Goal: Task Accomplishment & Management: Use online tool/utility

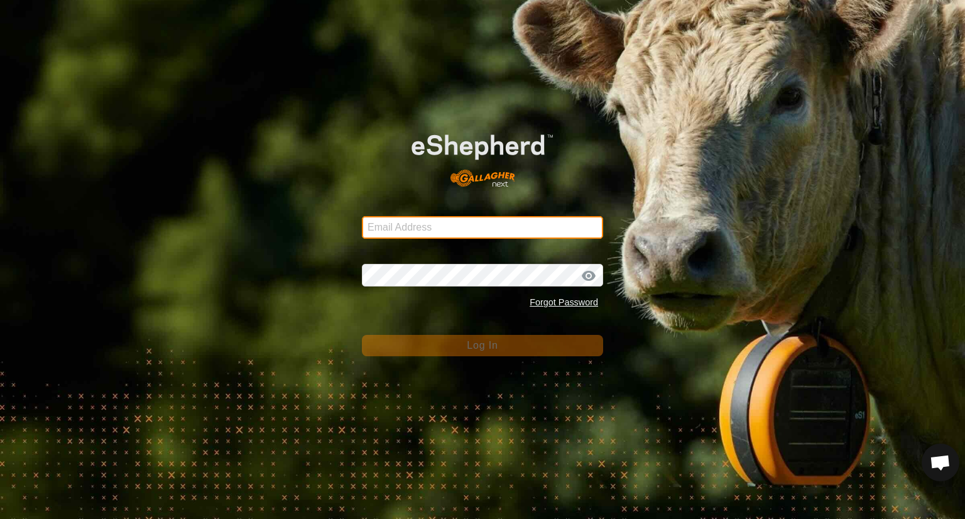
click at [414, 217] on input "Email Address" at bounding box center [482, 227] width 241 height 23
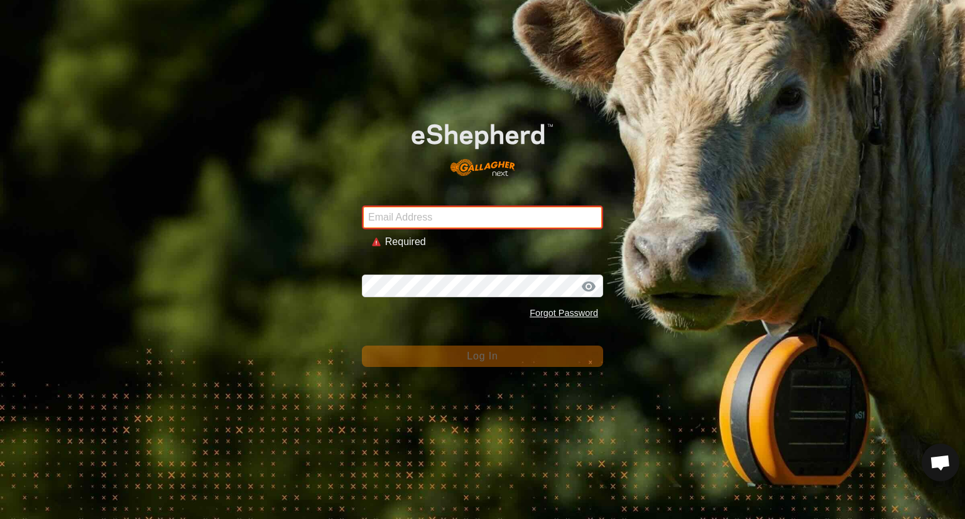
type input "[EMAIL_ADDRESS][DOMAIN_NAME]"
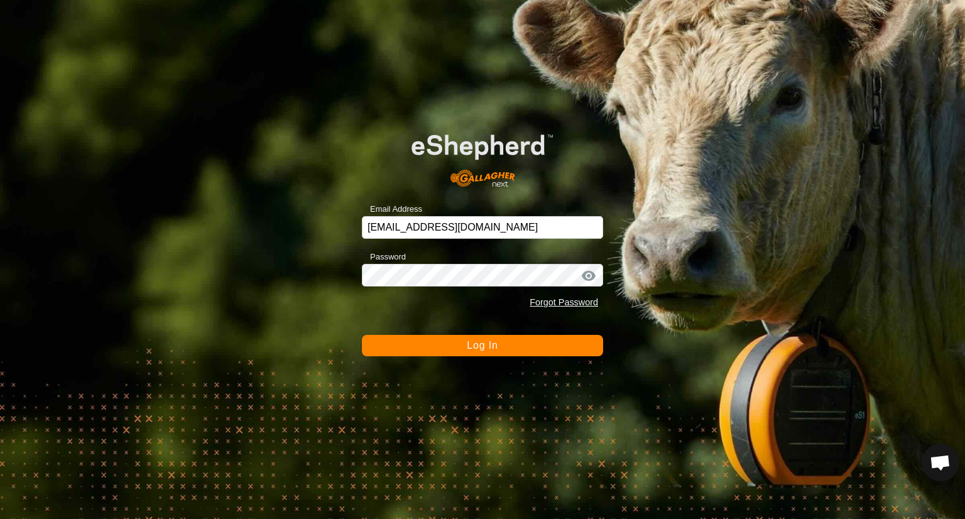
click at [507, 335] on button "Log In" at bounding box center [482, 345] width 241 height 21
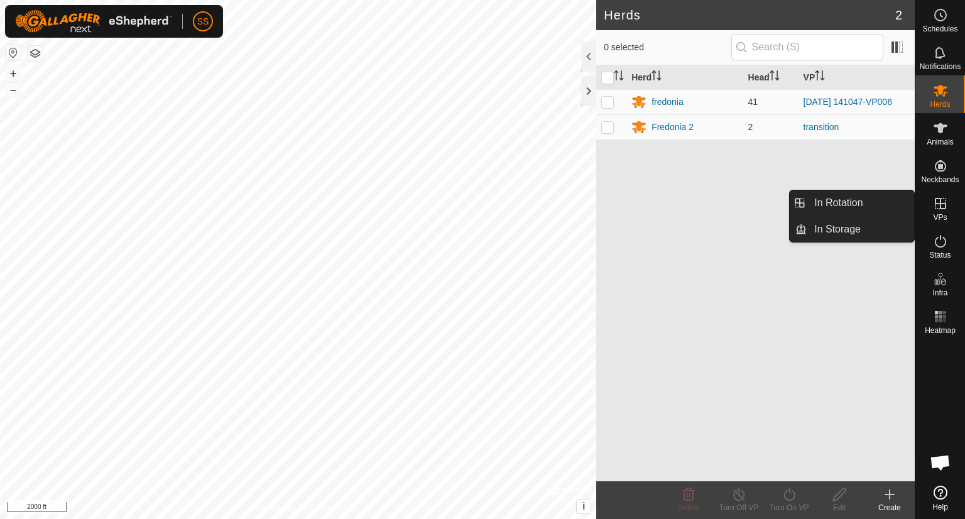
click at [941, 207] on icon at bounding box center [940, 203] width 15 height 15
click at [856, 199] on link "In Rotation" at bounding box center [860, 202] width 107 height 25
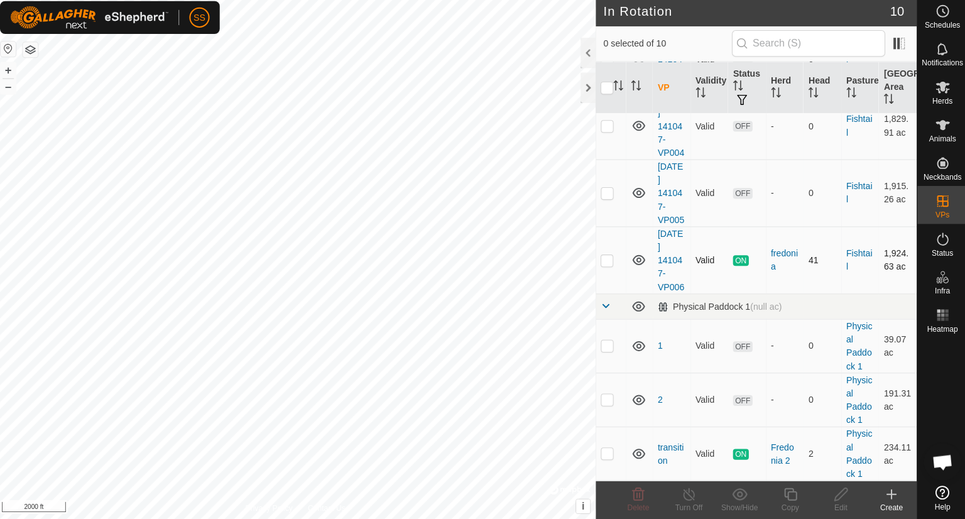
click at [609, 267] on p-checkbox at bounding box center [608, 262] width 13 height 10
checkbox input "true"
click at [788, 494] on icon at bounding box center [790, 494] width 16 height 15
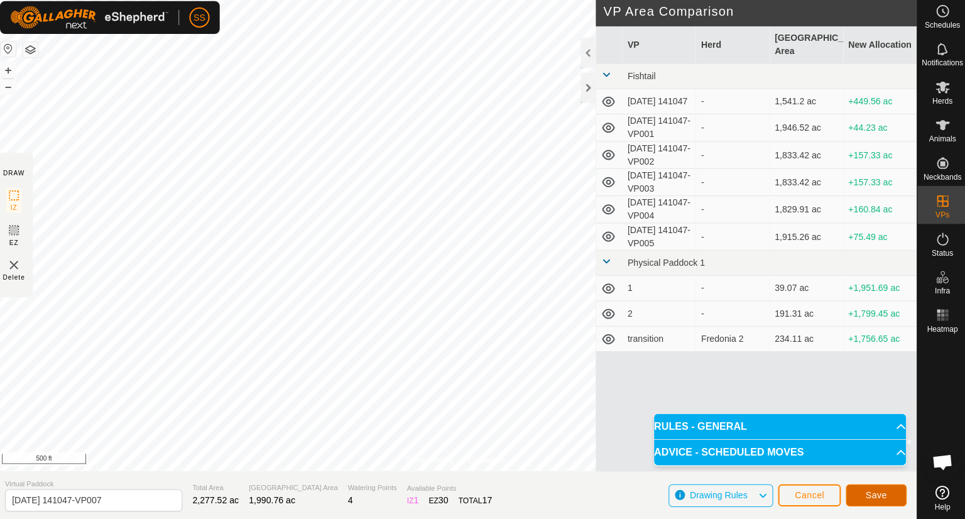
click at [876, 492] on span "Save" at bounding box center [874, 495] width 21 height 10
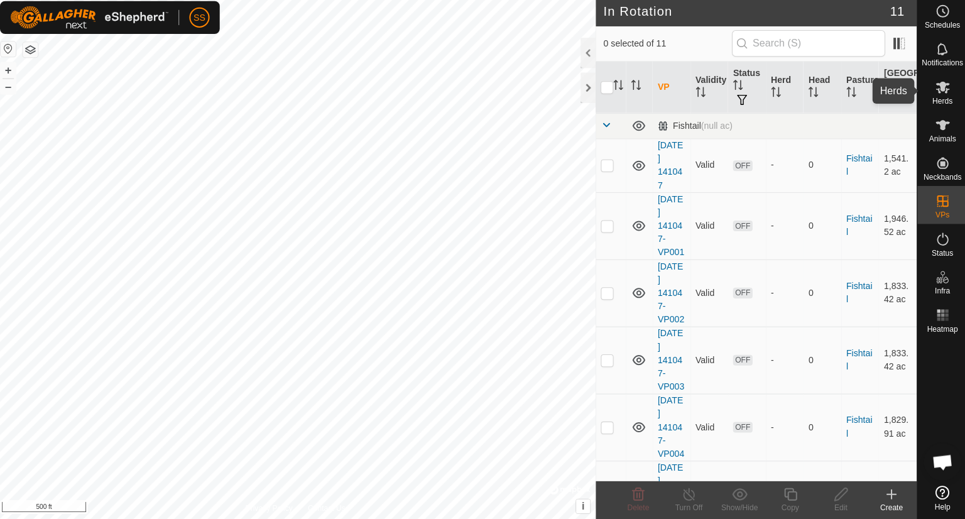
click at [946, 92] on icon at bounding box center [940, 90] width 15 height 15
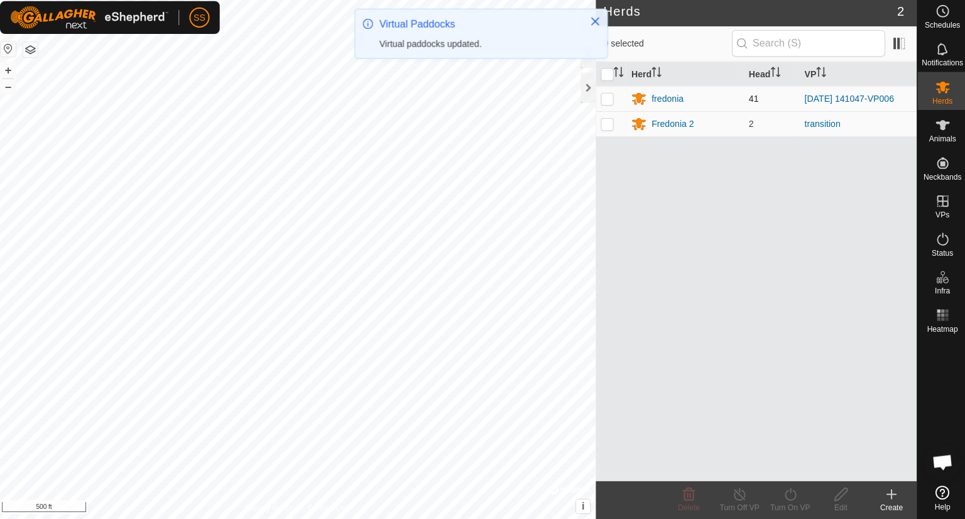
click at [600, 102] on td at bounding box center [611, 101] width 30 height 25
checkbox input "true"
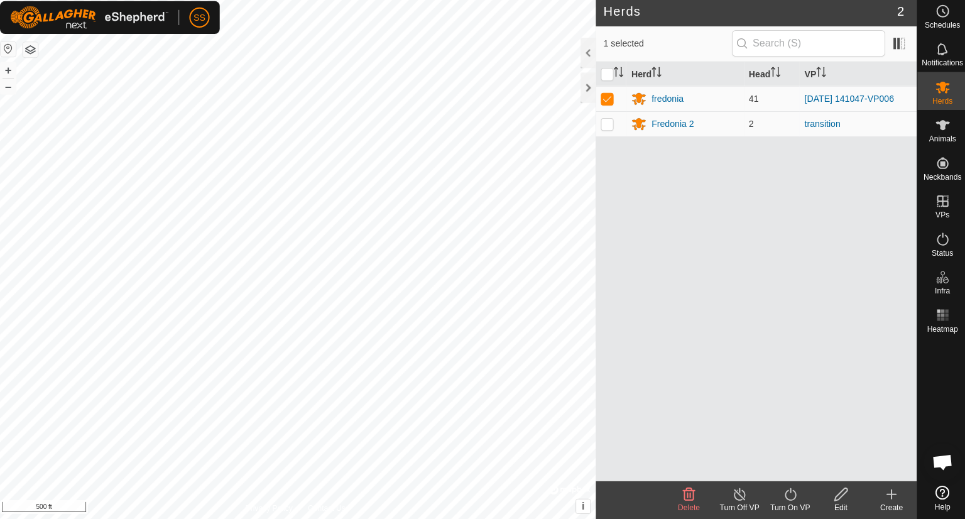
click at [790, 498] on icon at bounding box center [790, 494] width 16 height 15
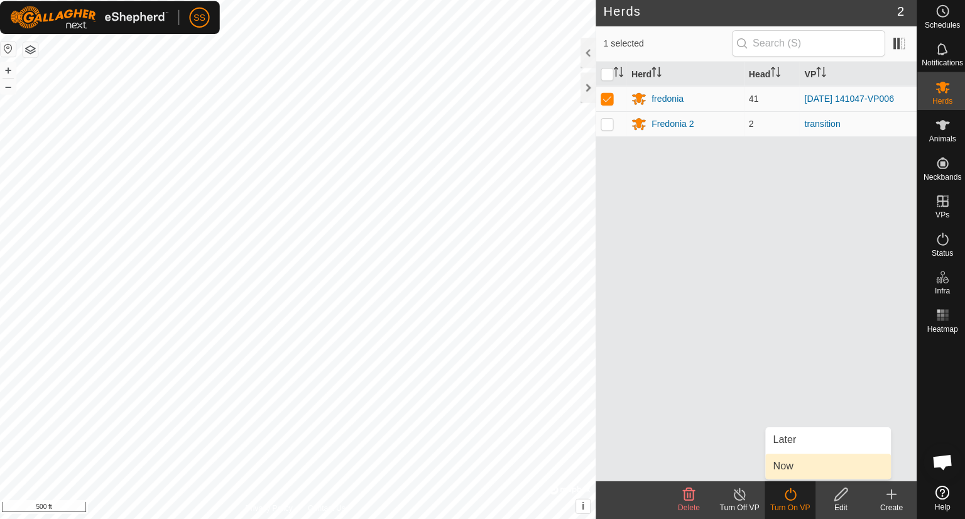
click at [781, 463] on link "Now" at bounding box center [827, 466] width 124 height 25
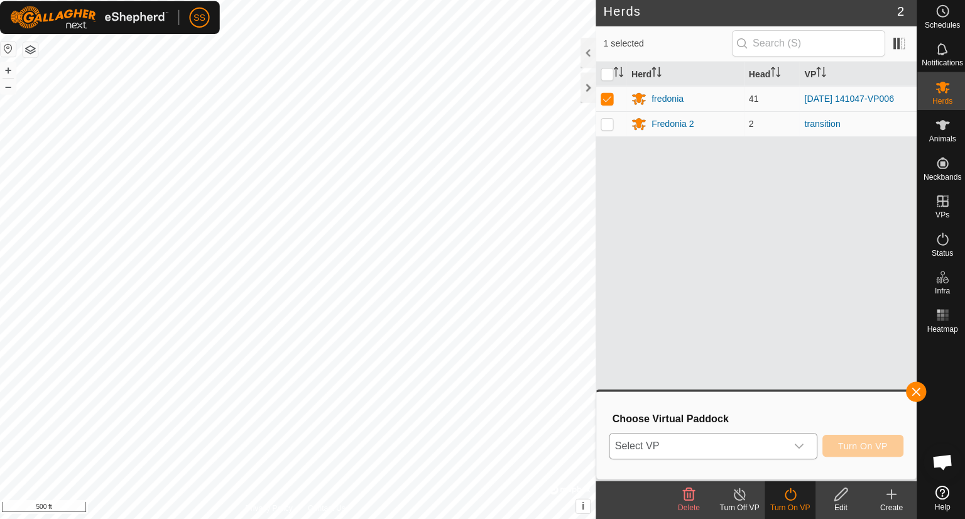
click at [795, 451] on icon "dropdown trigger" at bounding box center [798, 447] width 10 height 10
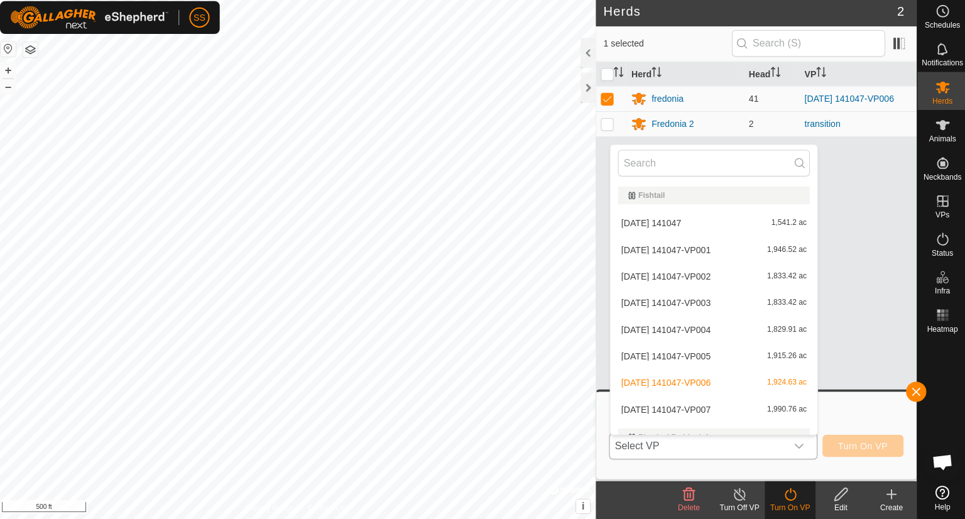
click at [726, 404] on li "[DATE] 141047-VP007 1,990.76 ac" at bounding box center [714, 410] width 206 height 25
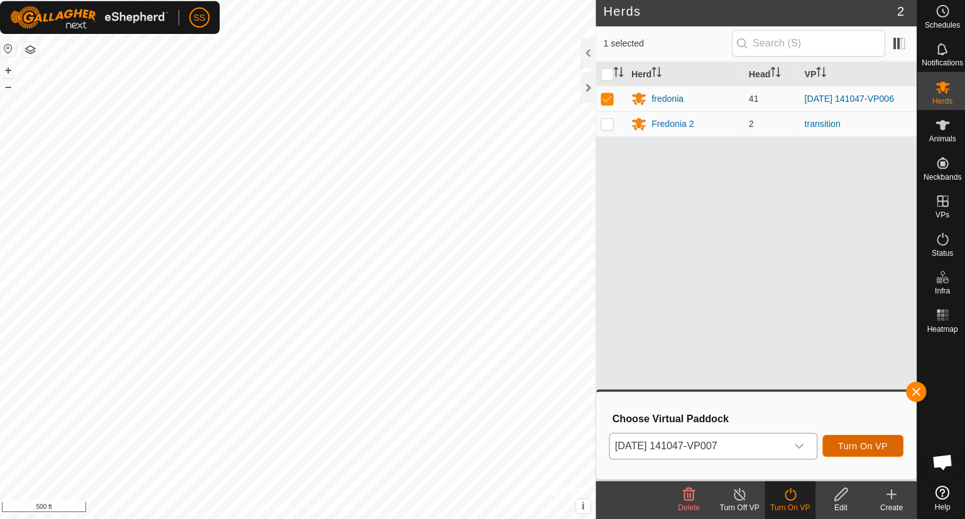
click at [854, 445] on span "Turn On VP" at bounding box center [861, 447] width 49 height 10
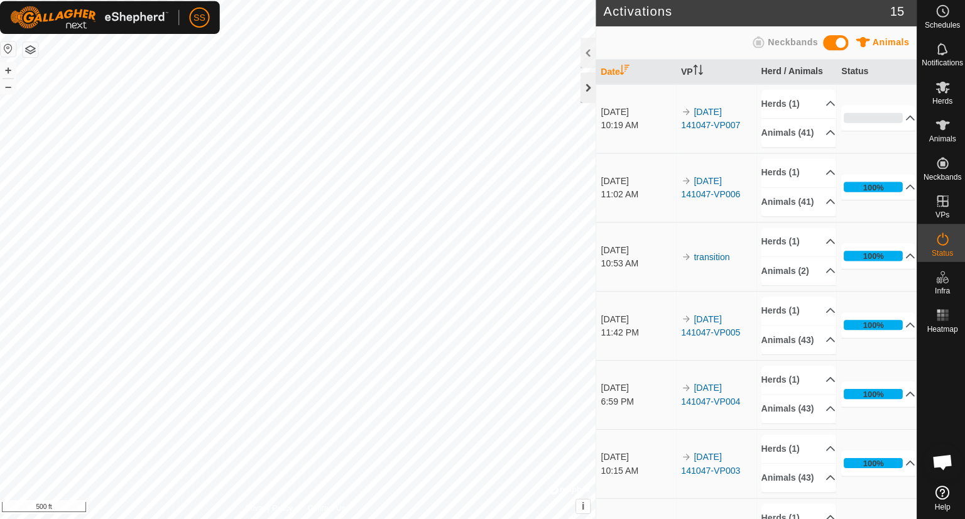
click at [581, 93] on div at bounding box center [588, 91] width 15 height 30
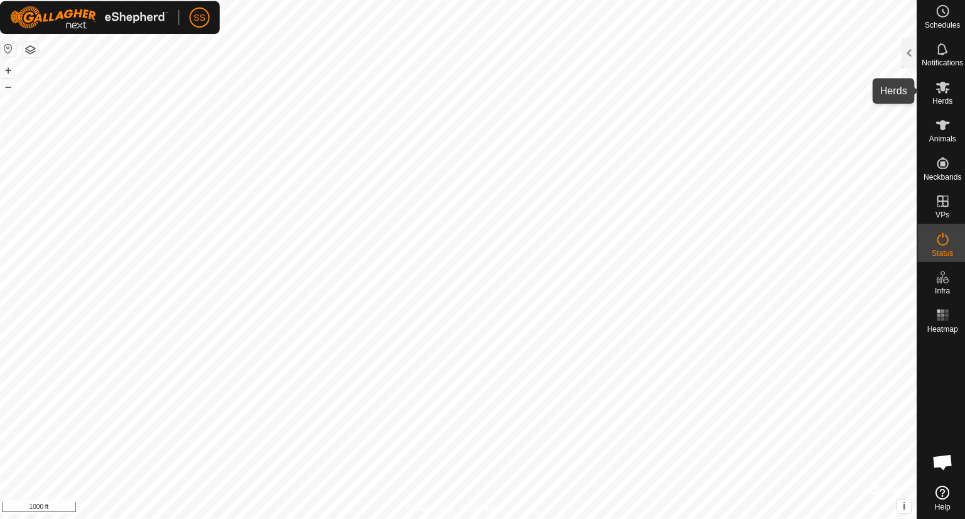
click at [937, 94] on icon at bounding box center [941, 91] width 14 height 12
click at [906, 47] on div at bounding box center [907, 56] width 15 height 30
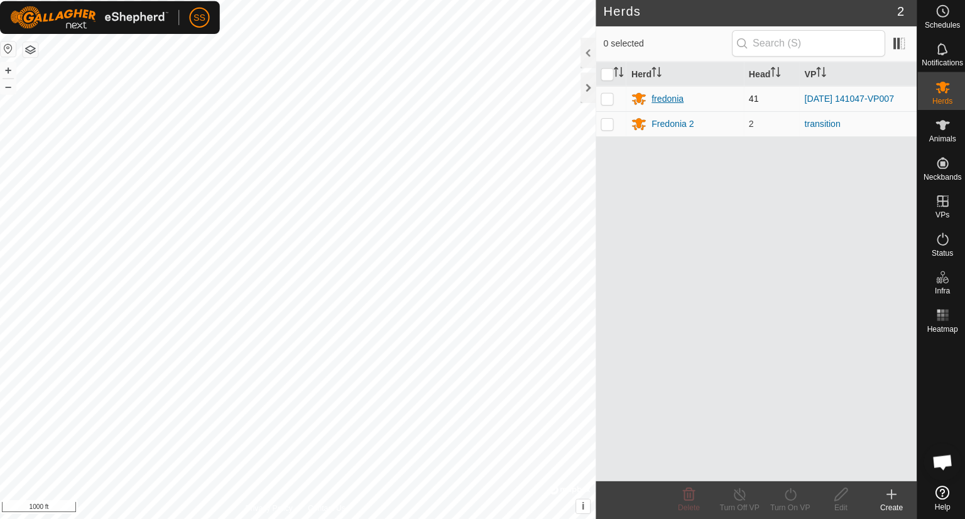
click at [660, 104] on div "fredonia" at bounding box center [668, 102] width 32 height 13
